Goal: Download file/media

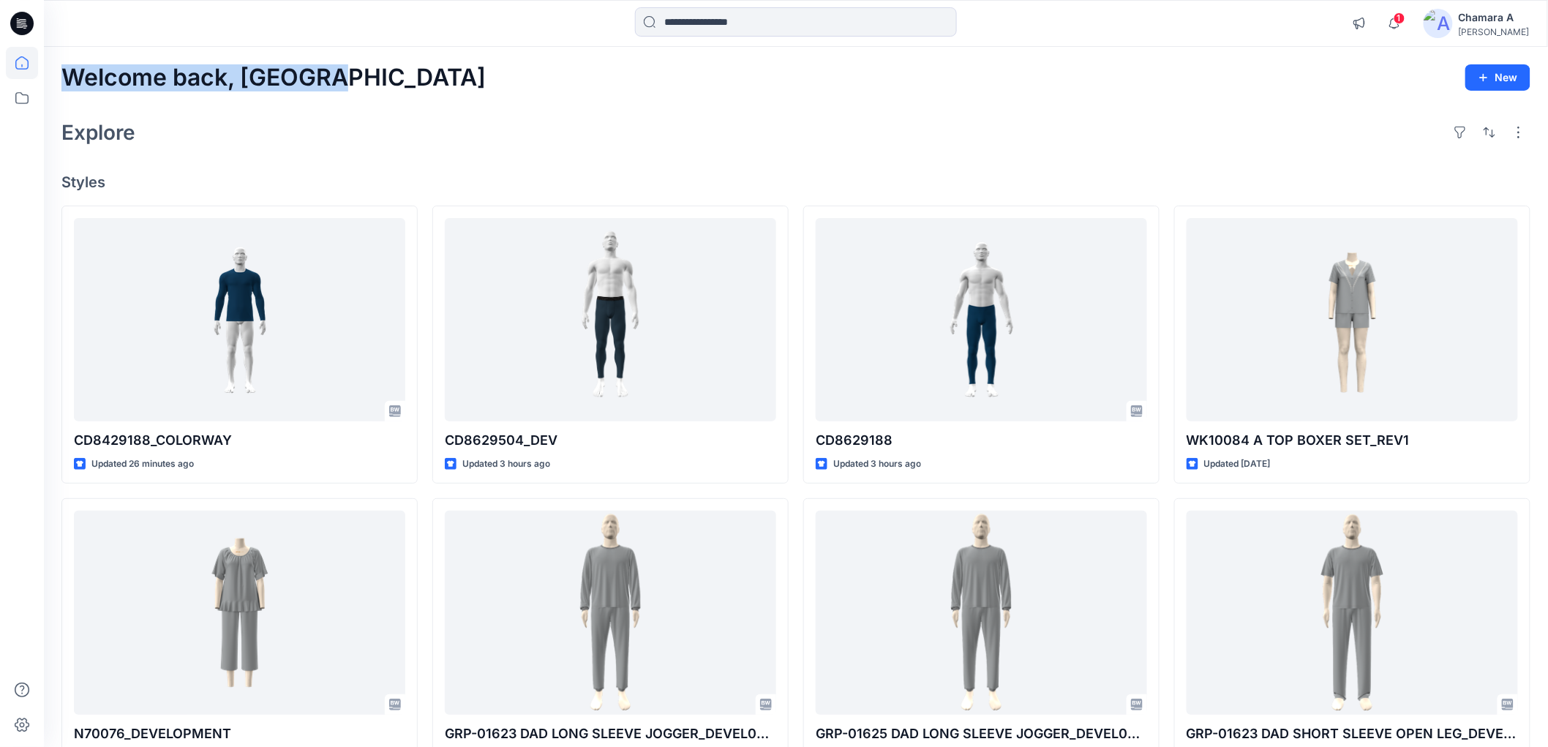
drag, startPoint x: 369, startPoint y: 79, endPoint x: 68, endPoint y: 79, distance: 300.7
click at [68, 79] on div "Welcome back, Chamara New" at bounding box center [795, 77] width 1469 height 27
click at [278, 34] on div at bounding box center [232, 23] width 376 height 32
drag, startPoint x: 371, startPoint y: 83, endPoint x: 70, endPoint y: 64, distance: 302.0
click at [70, 64] on div "Welcome back, Chamara New" at bounding box center [795, 77] width 1469 height 27
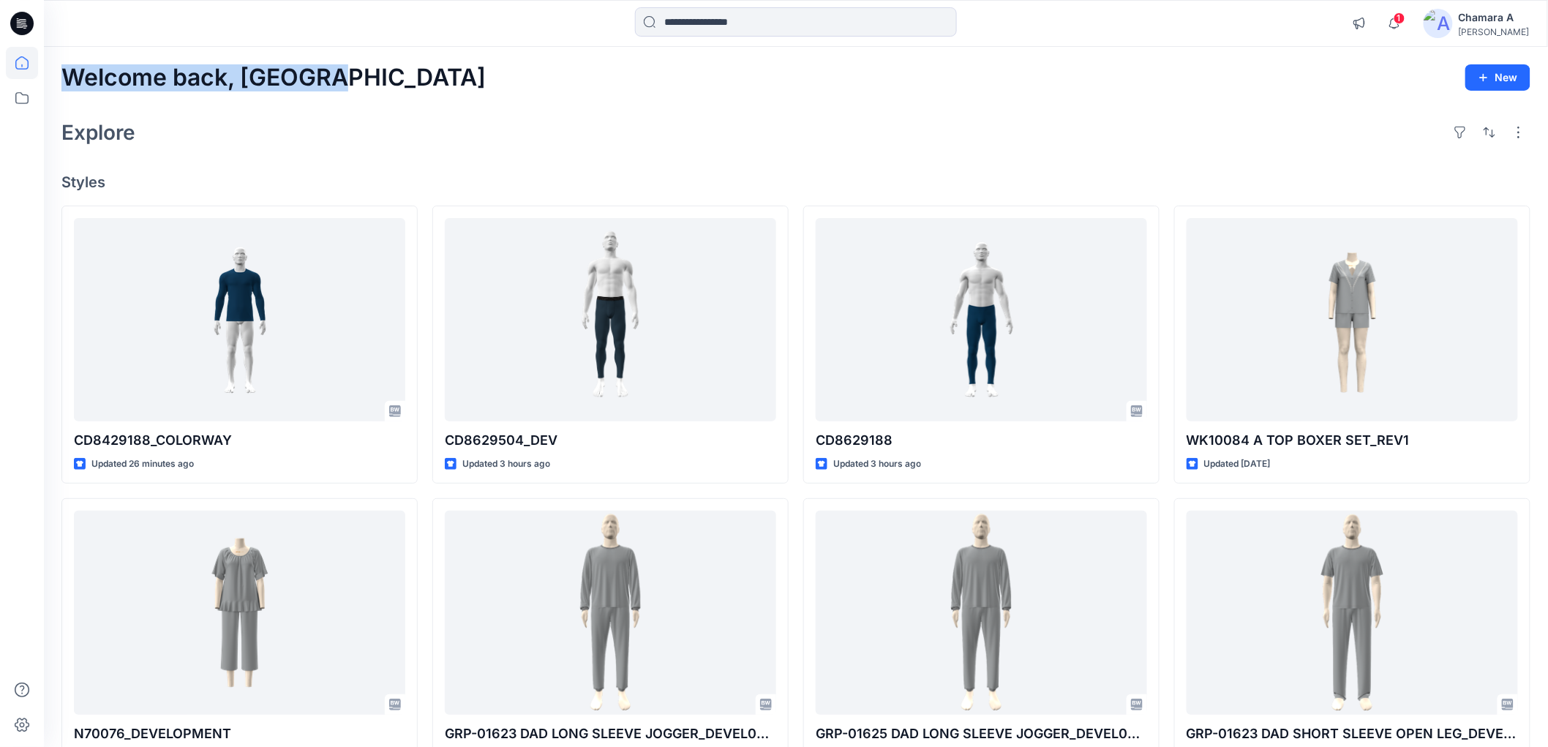
click at [108, 70] on h2 "Welcome back, [GEOGRAPHIC_DATA]" at bounding box center [273, 77] width 424 height 27
drag, startPoint x: 82, startPoint y: 172, endPoint x: 48, endPoint y: 71, distance: 106.7
click at [48, 71] on div "Welcome back, Chamara New Explore Styles CD8429188_COLORWAY Updated 26 minutes …" at bounding box center [796, 594] width 1504 height 1094
click at [541, 45] on div "1 Notifications Suresh Perera shared CD8429188_COLORWAY in F26 CD MENS LAYERS (…" at bounding box center [796, 23] width 1504 height 47
click at [125, 33] on div at bounding box center [232, 23] width 376 height 32
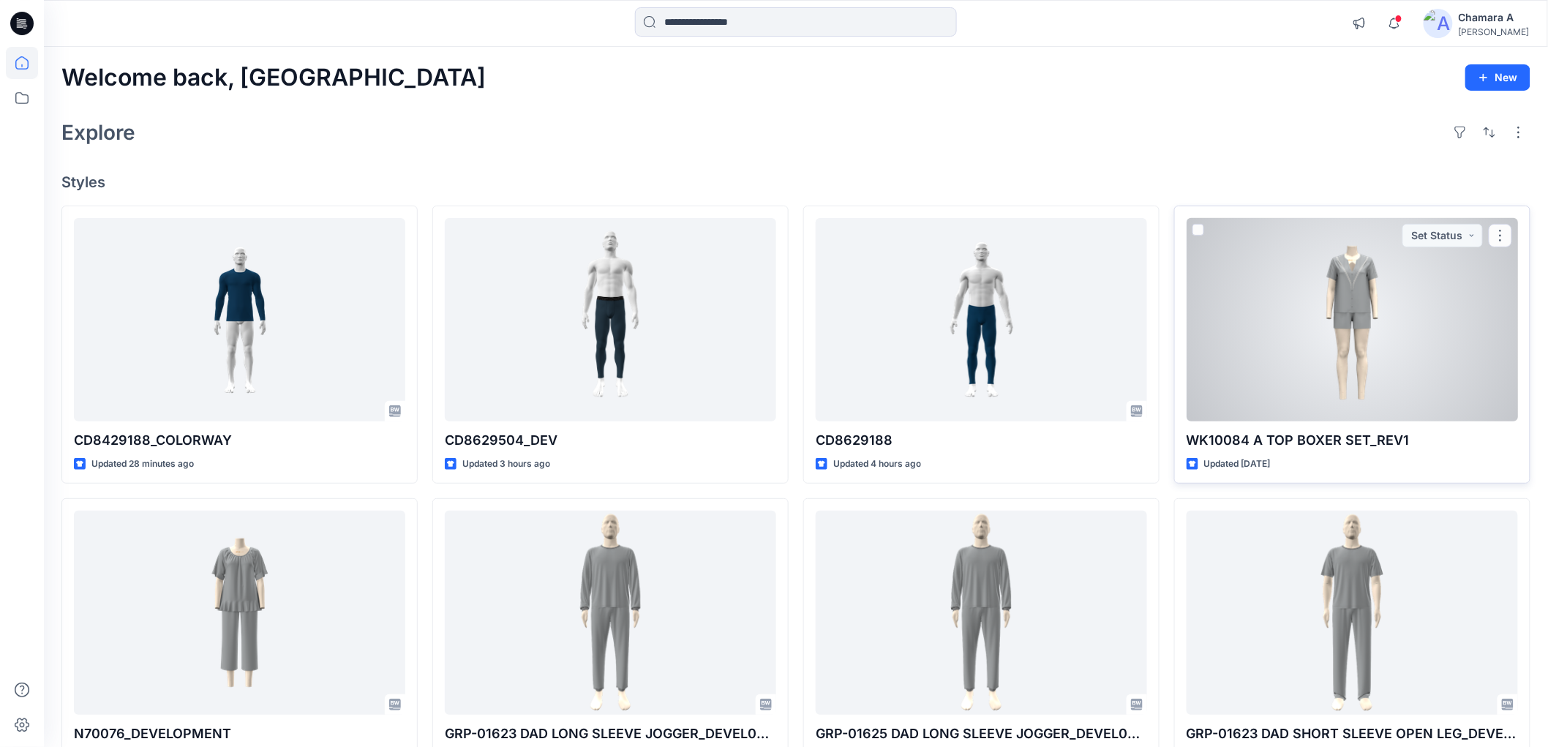
click at [1517, 331] on div at bounding box center [1352, 319] width 331 height 203
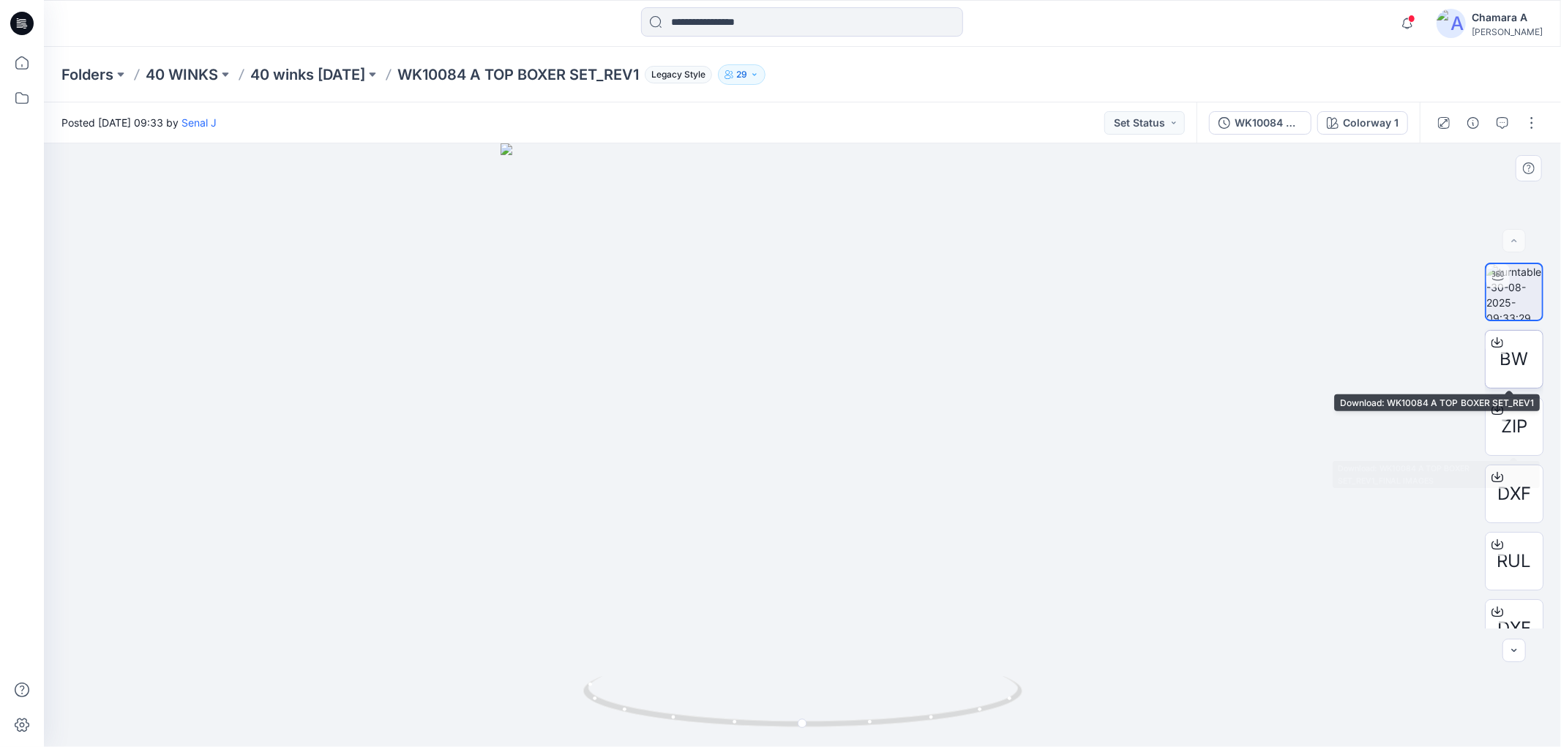
click at [1523, 357] on span "BW" at bounding box center [1514, 359] width 29 height 26
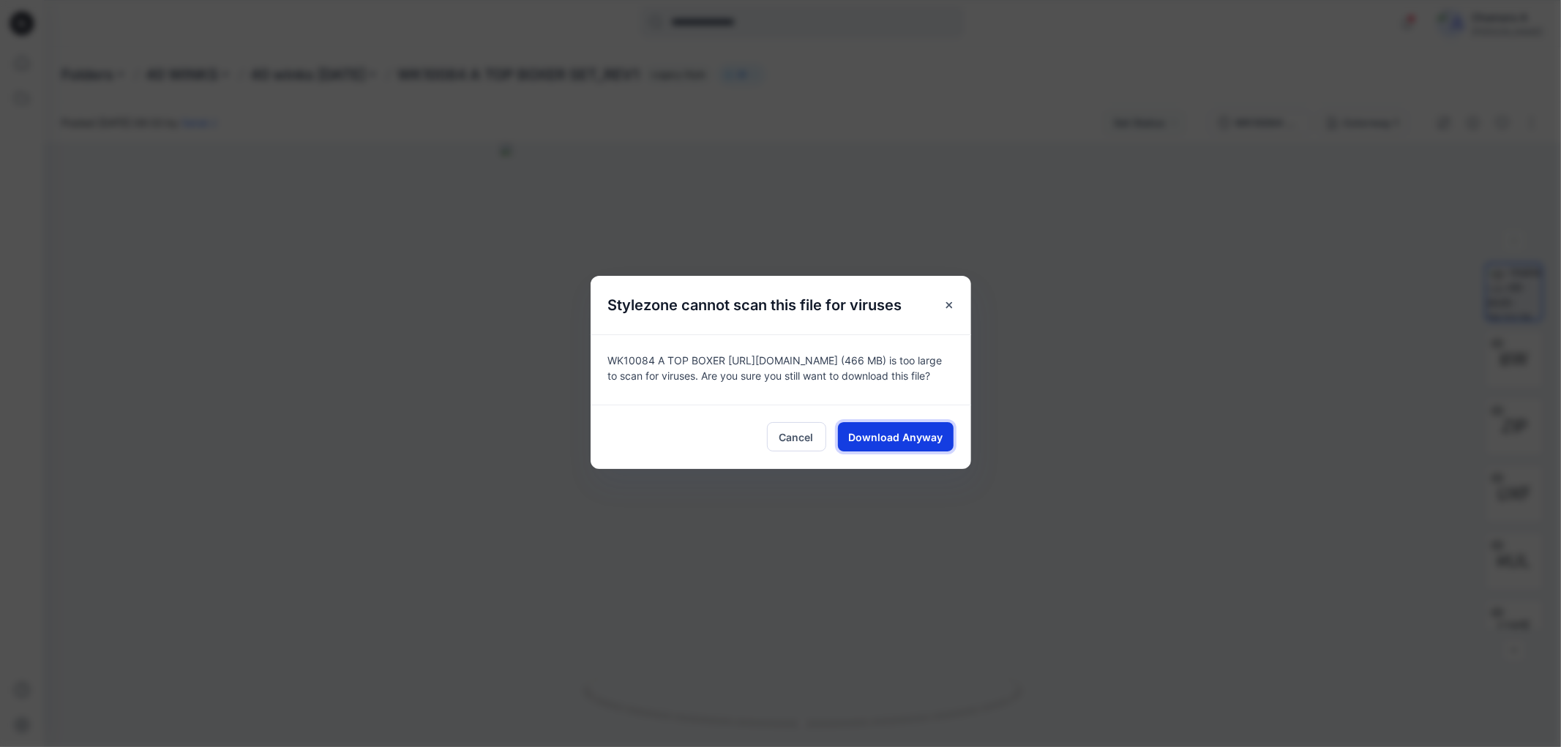
click at [904, 444] on button "Download Anyway" at bounding box center [896, 436] width 116 height 29
